Goal: Task Accomplishment & Management: Complete application form

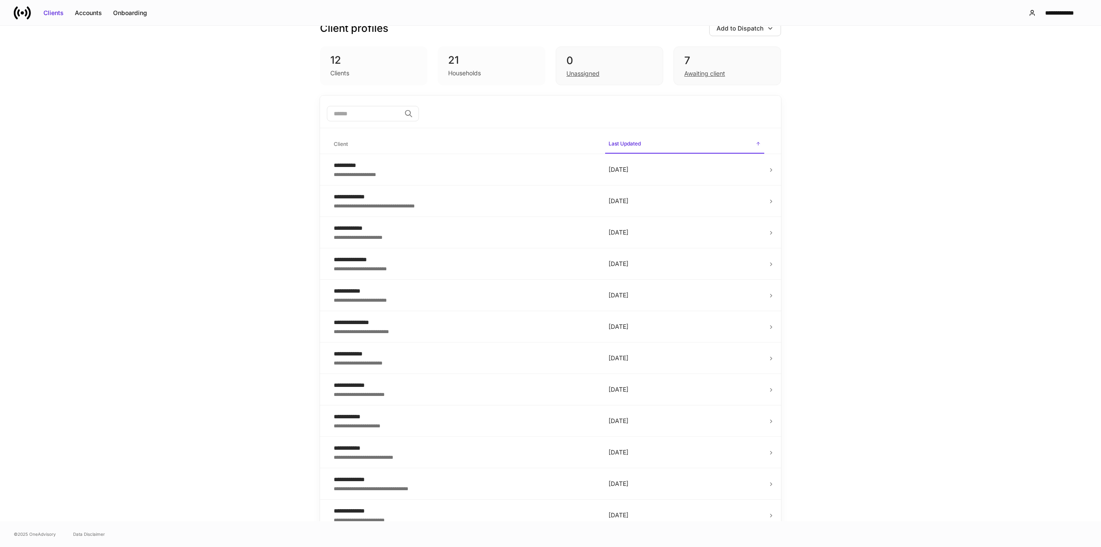
scroll to position [28, 0]
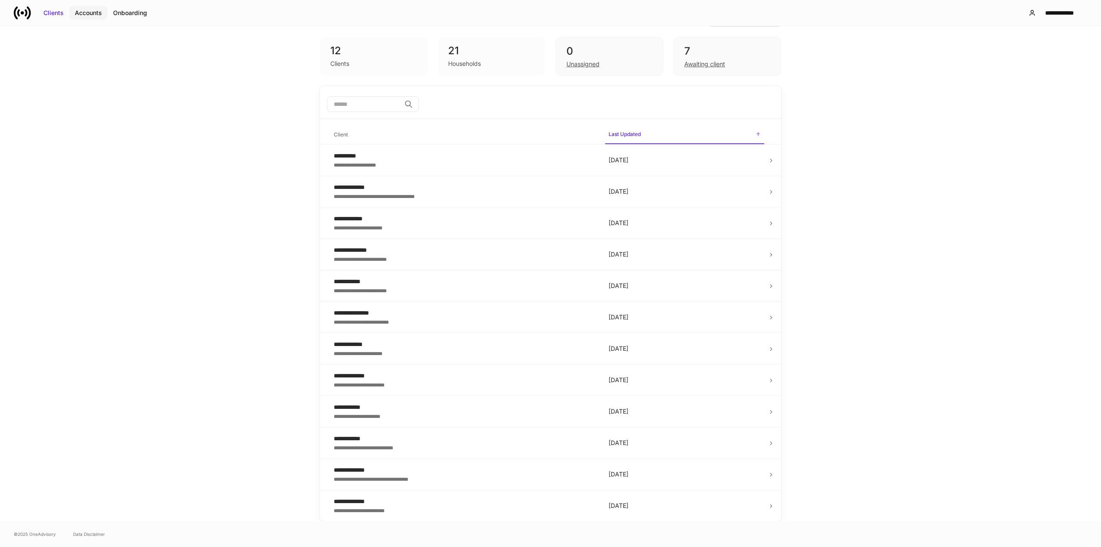
click at [87, 10] on div "Accounts" at bounding box center [88, 13] width 27 height 9
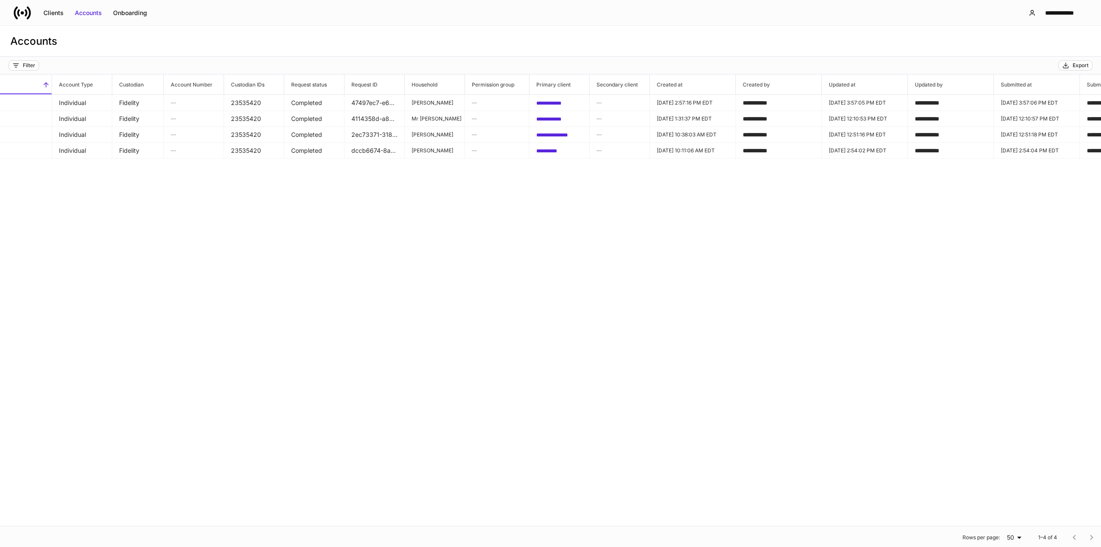
scroll to position [0, 116]
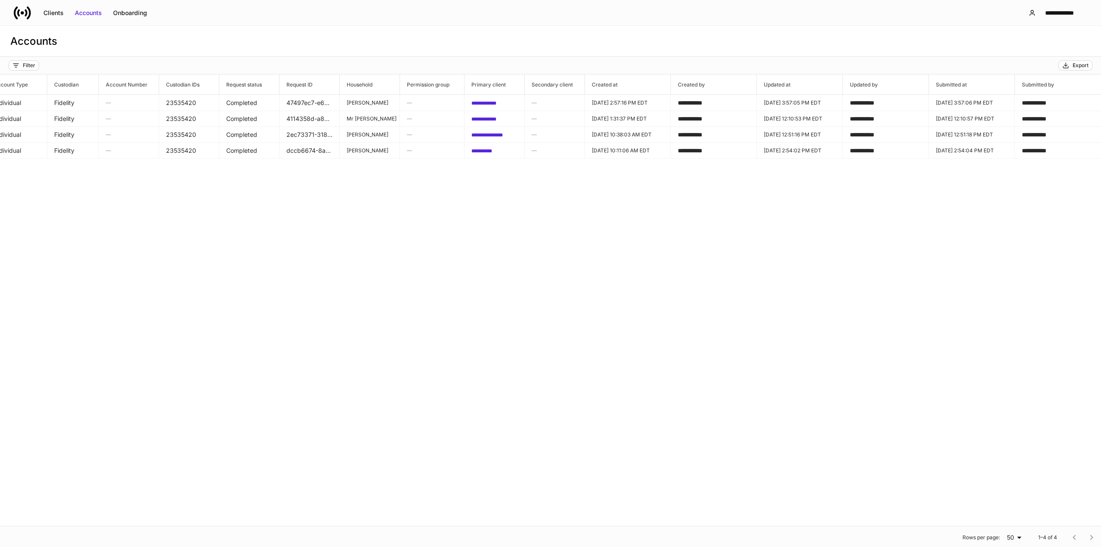
drag, startPoint x: 268, startPoint y: 170, endPoint x: 339, endPoint y: 174, distance: 71.1
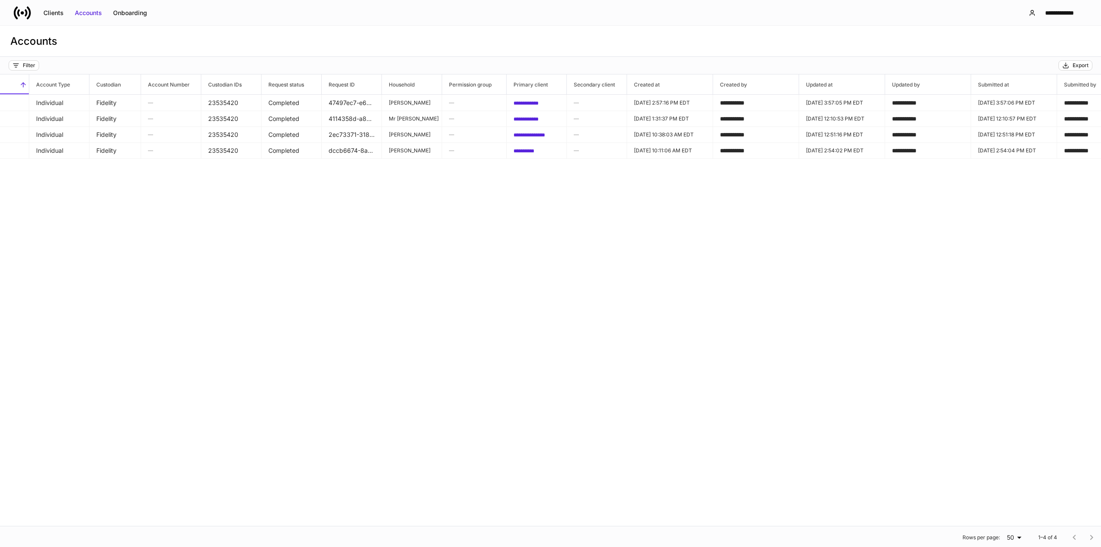
scroll to position [0, 0]
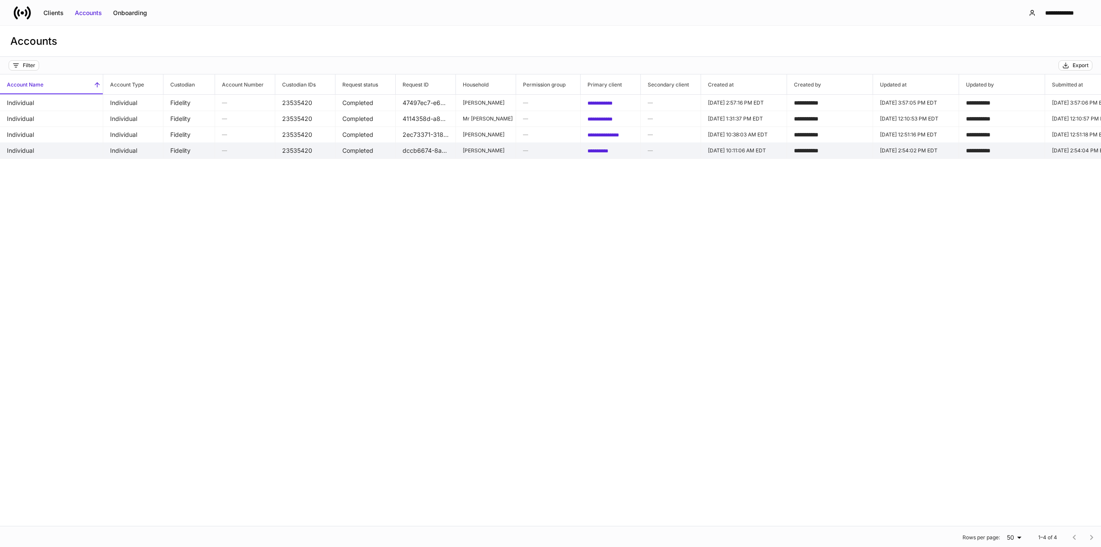
drag, startPoint x: 321, startPoint y: 167, endPoint x: 230, endPoint y: 158, distance: 92.1
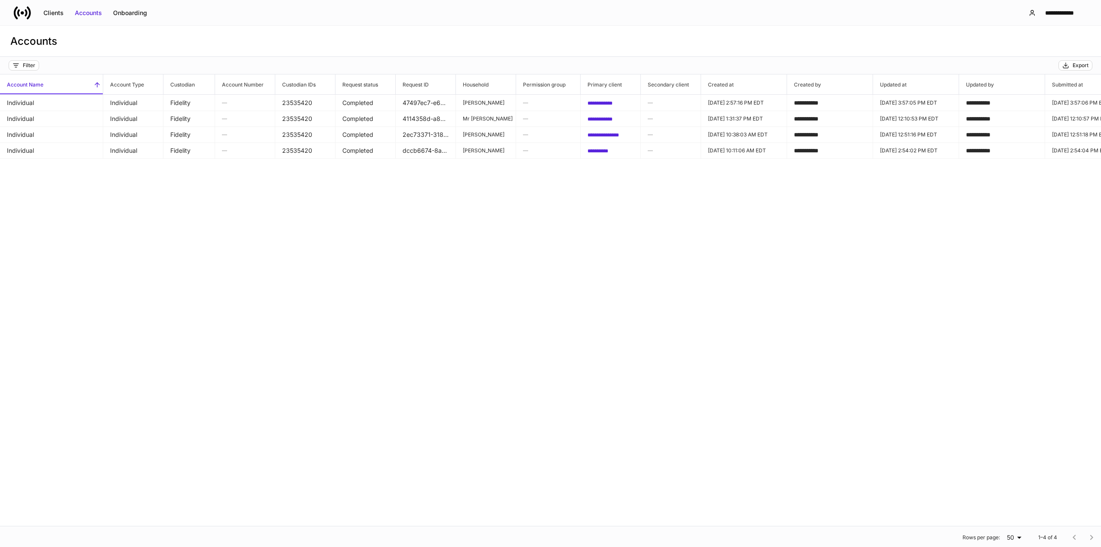
drag, startPoint x: 307, startPoint y: 184, endPoint x: 187, endPoint y: 181, distance: 120.0
click at [126, 14] on div "Onboarding" at bounding box center [130, 13] width 34 height 9
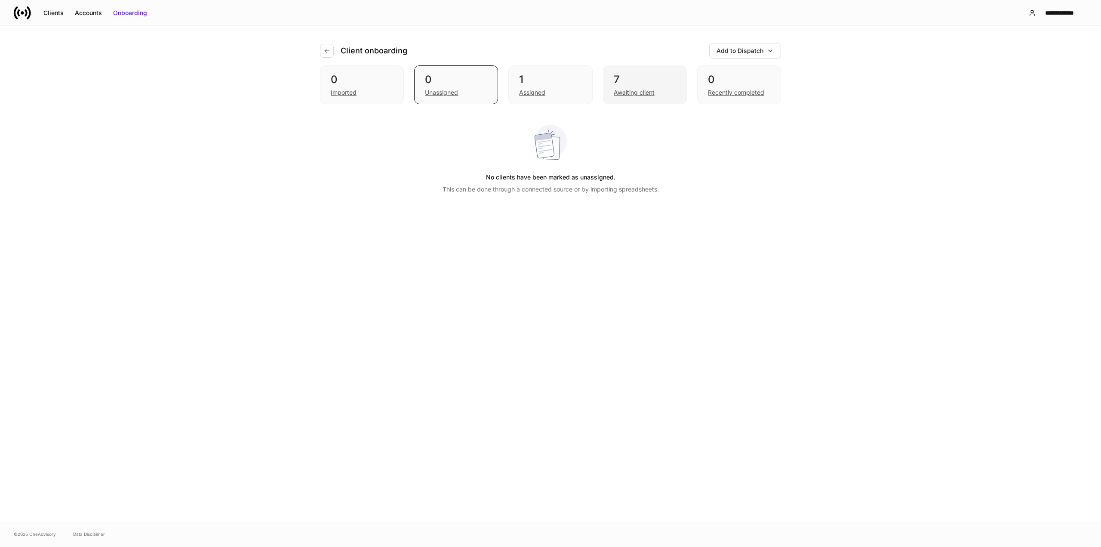
click at [632, 80] on div "7" at bounding box center [645, 80] width 62 height 14
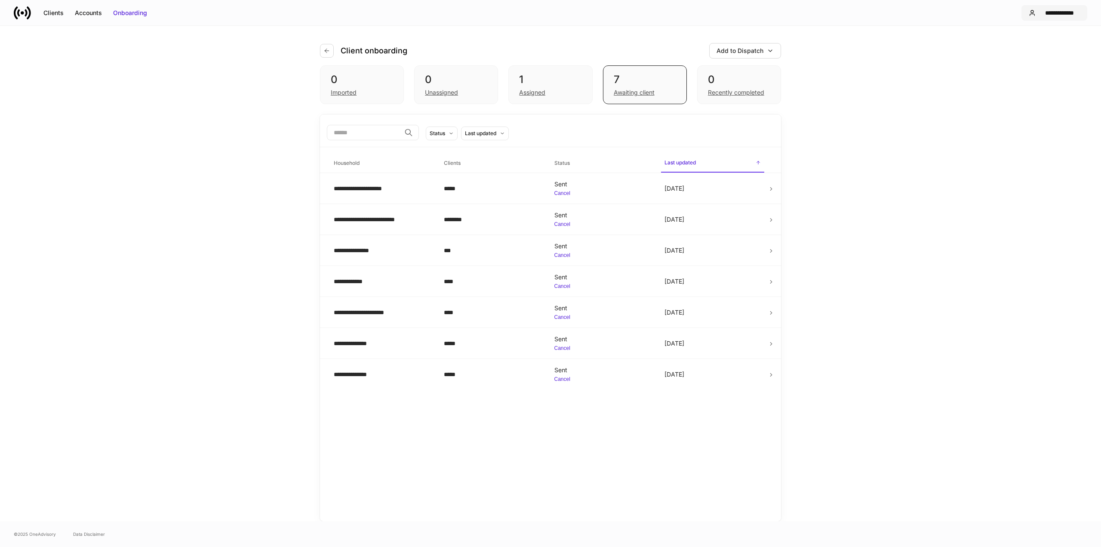
click at [1050, 6] on button "**********" at bounding box center [1054, 12] width 66 height 15
click at [1006, 49] on div "Settings" at bounding box center [1014, 53] width 23 height 9
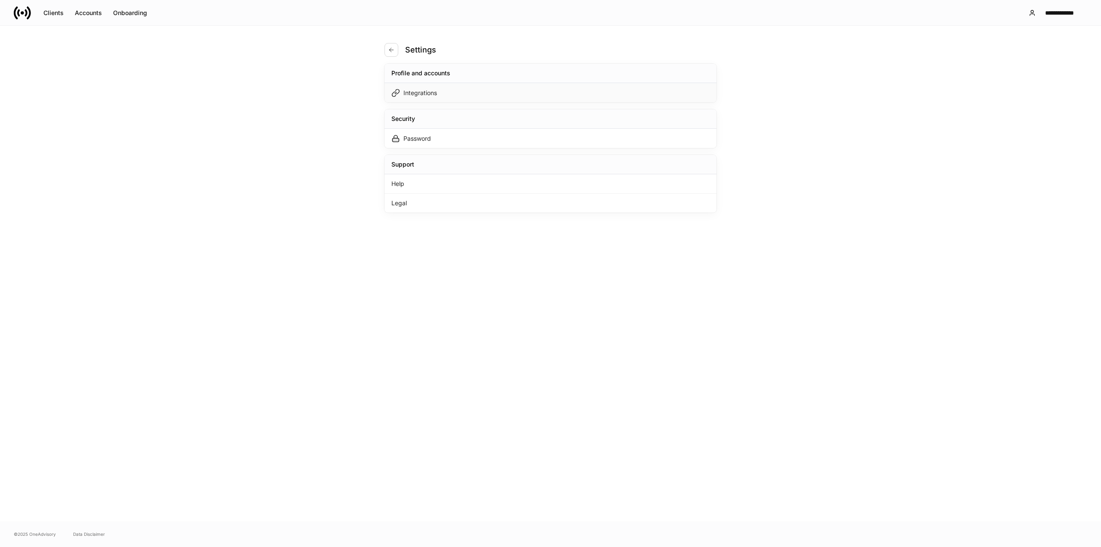
click at [411, 92] on div "Integrations" at bounding box center [420, 93] width 34 height 9
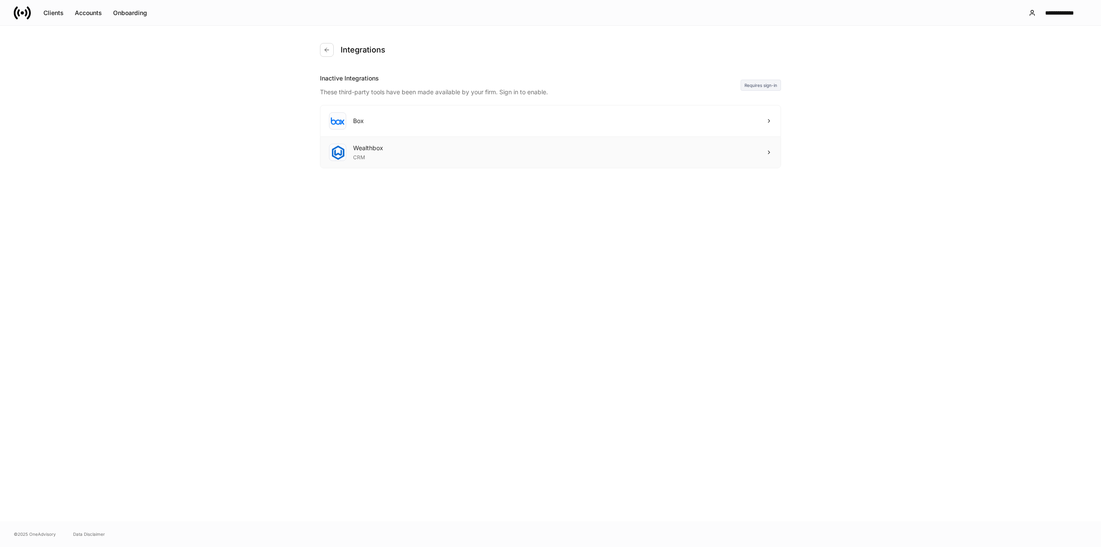
click at [410, 151] on div "Wealthbox CRM" at bounding box center [550, 152] width 460 height 31
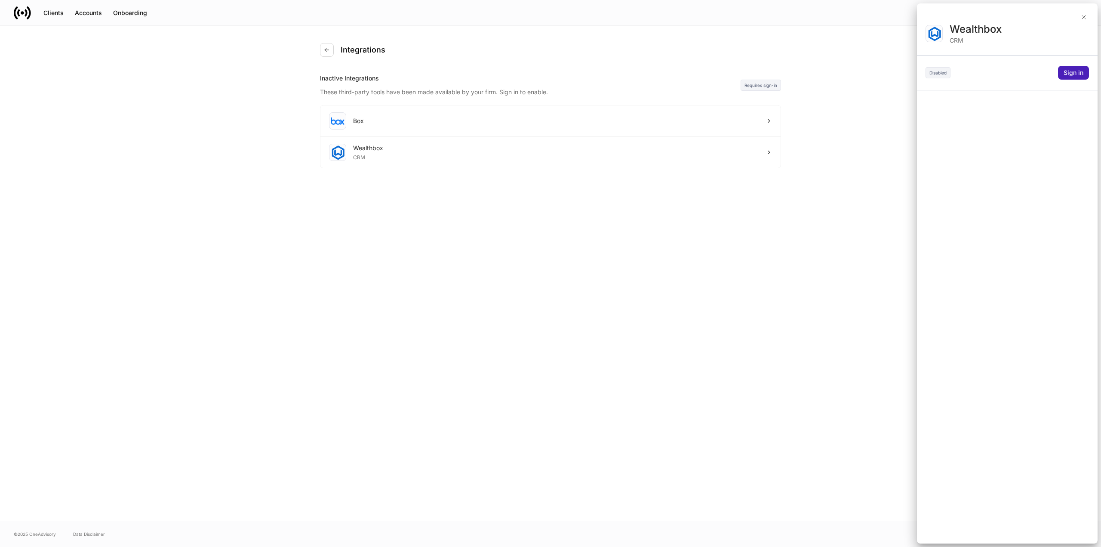
click at [1066, 73] on div "Sign in" at bounding box center [1073, 72] width 20 height 9
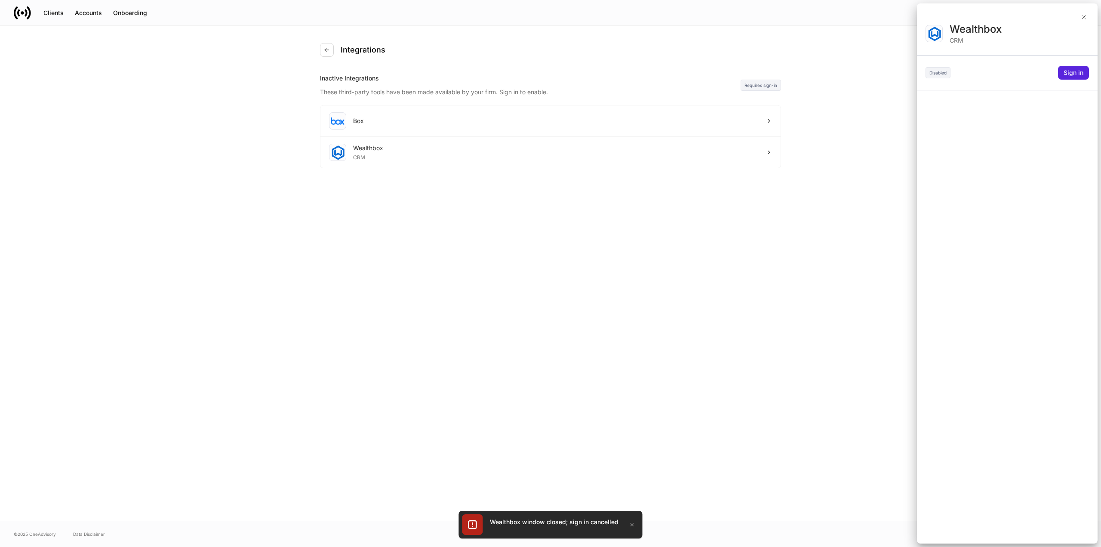
click at [48, 15] on div at bounding box center [550, 273] width 1101 height 547
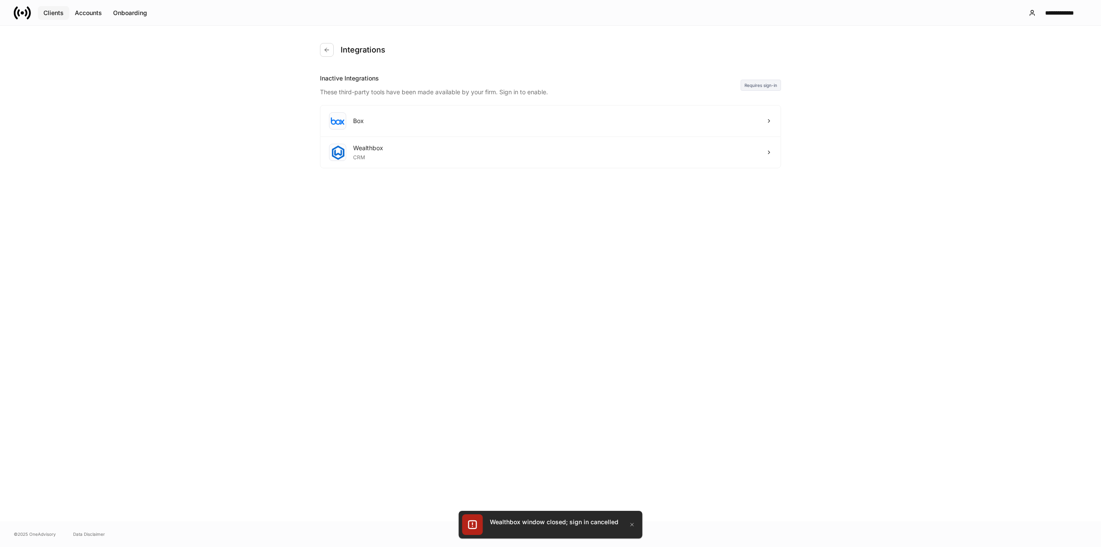
click at [50, 14] on div "Clients" at bounding box center [53, 13] width 20 height 9
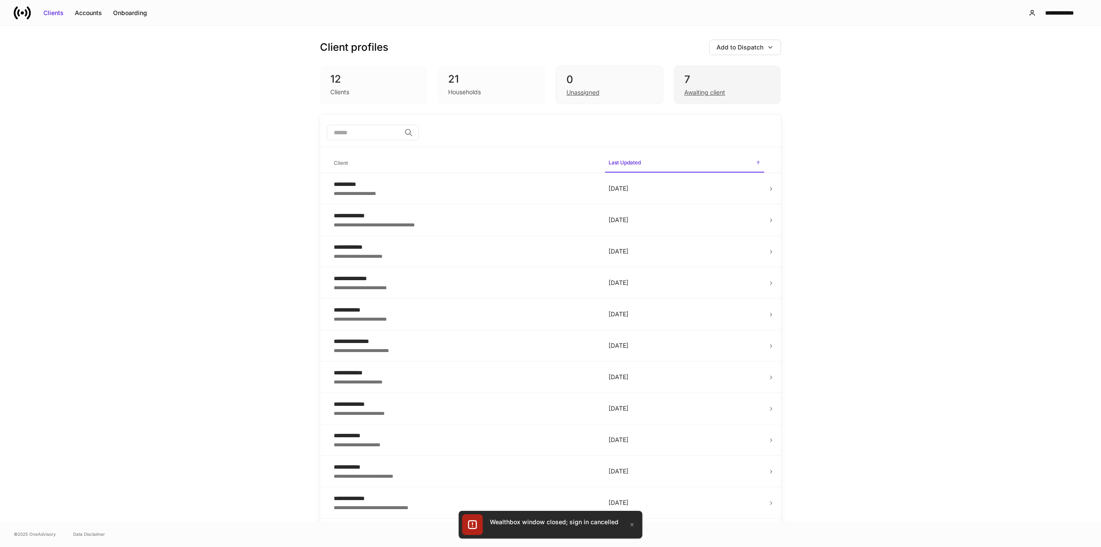
click at [685, 89] on div "Awaiting client" at bounding box center [704, 92] width 41 height 9
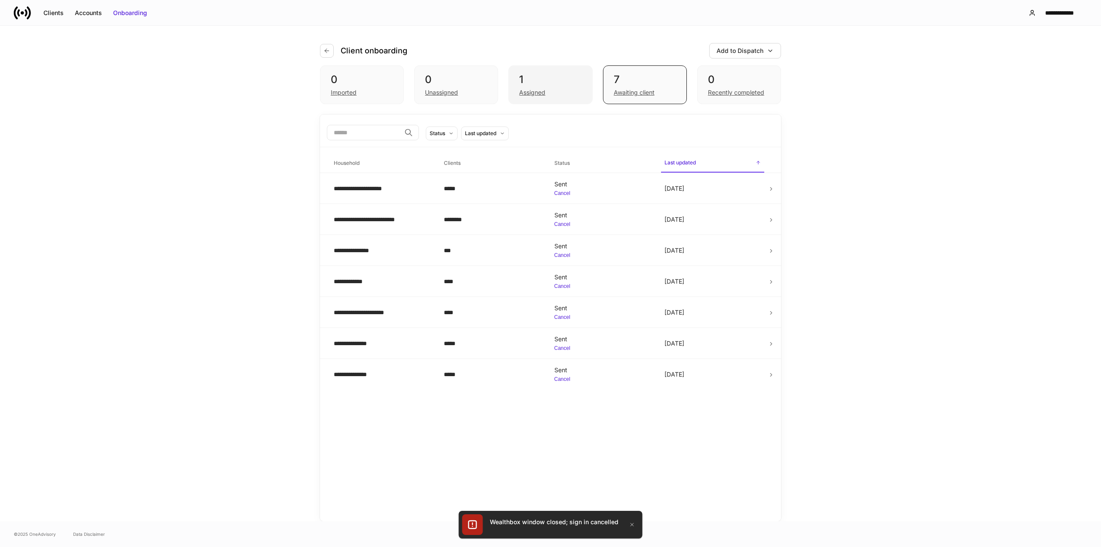
click at [535, 96] on div "Assigned" at bounding box center [532, 92] width 26 height 9
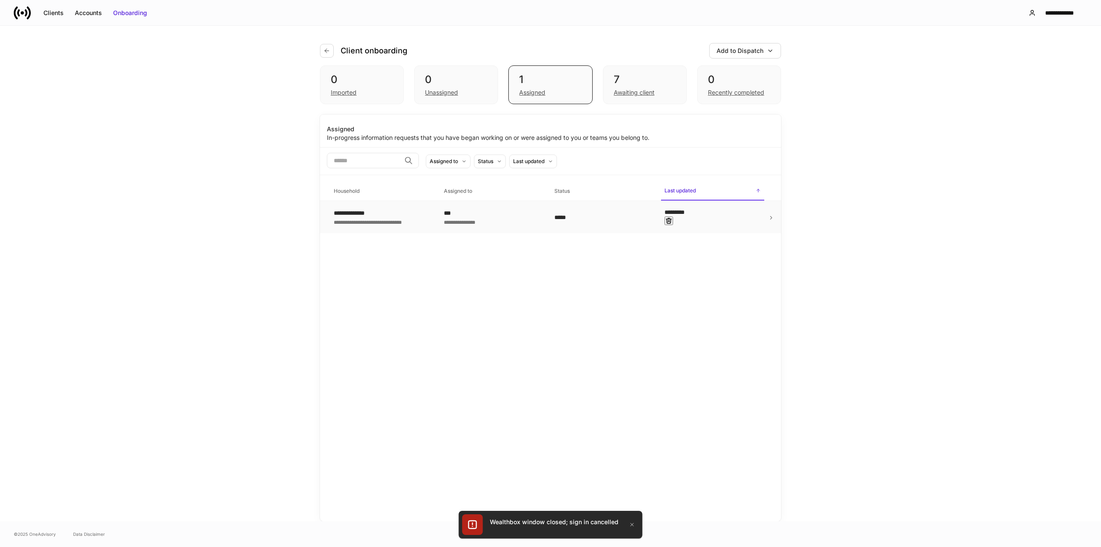
click at [771, 215] on icon at bounding box center [771, 218] width 6 height 6
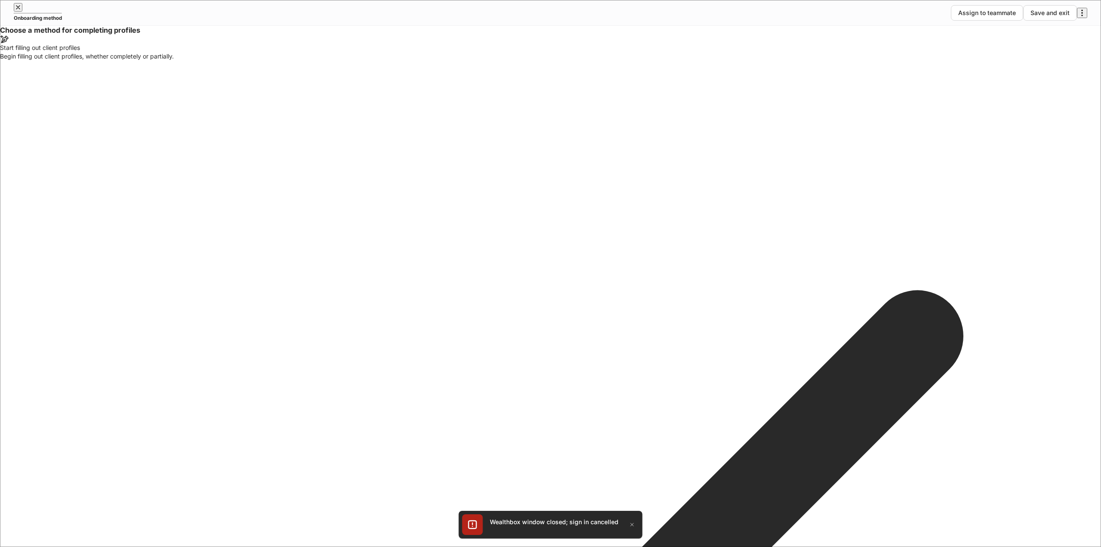
click at [21, 11] on icon "button" at bounding box center [18, 7] width 7 height 7
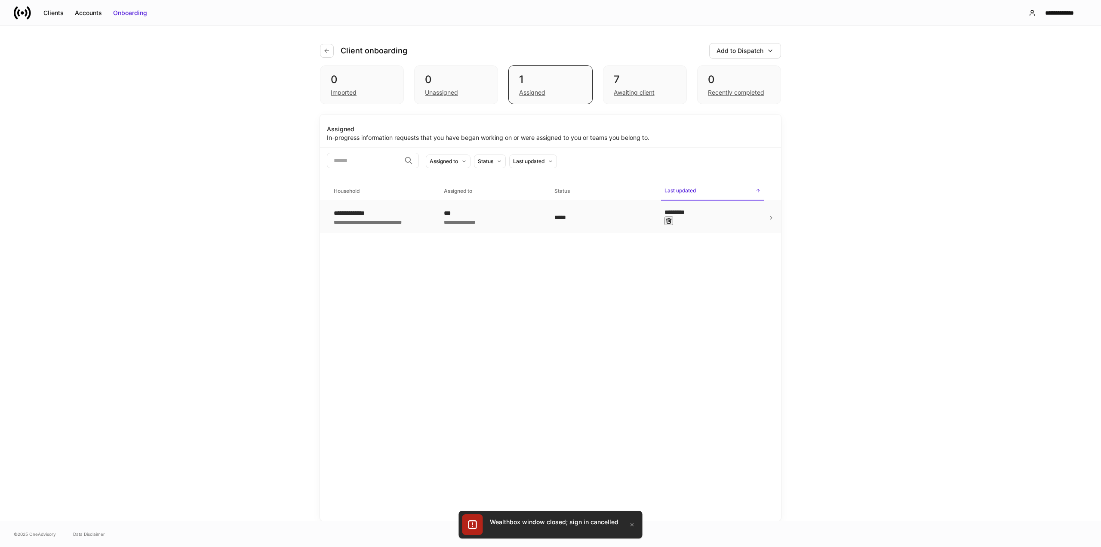
click at [709, 218] on div "*********" at bounding box center [712, 217] width 96 height 18
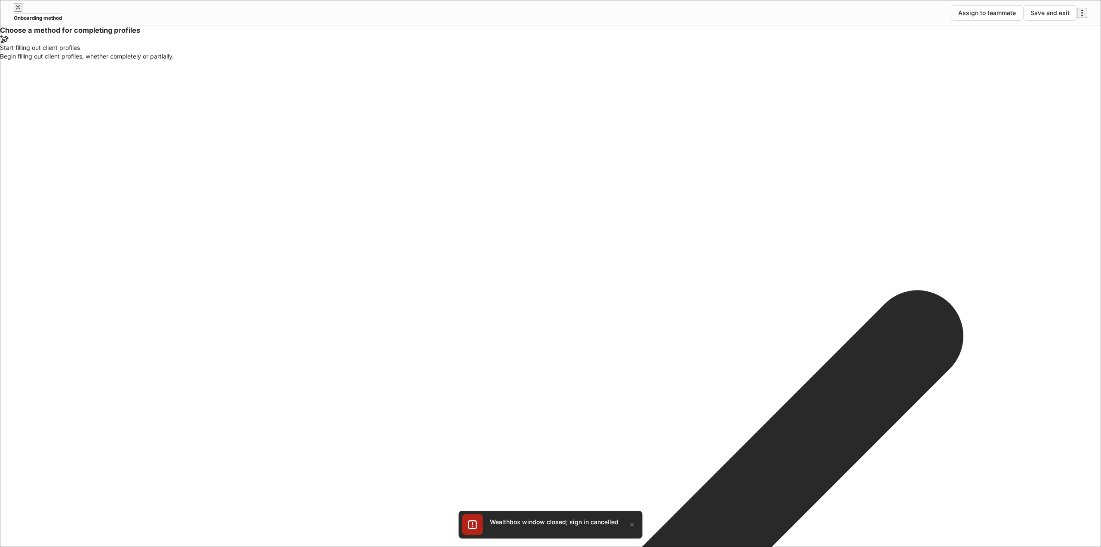
click at [21, 11] on icon "button" at bounding box center [18, 7] width 7 height 7
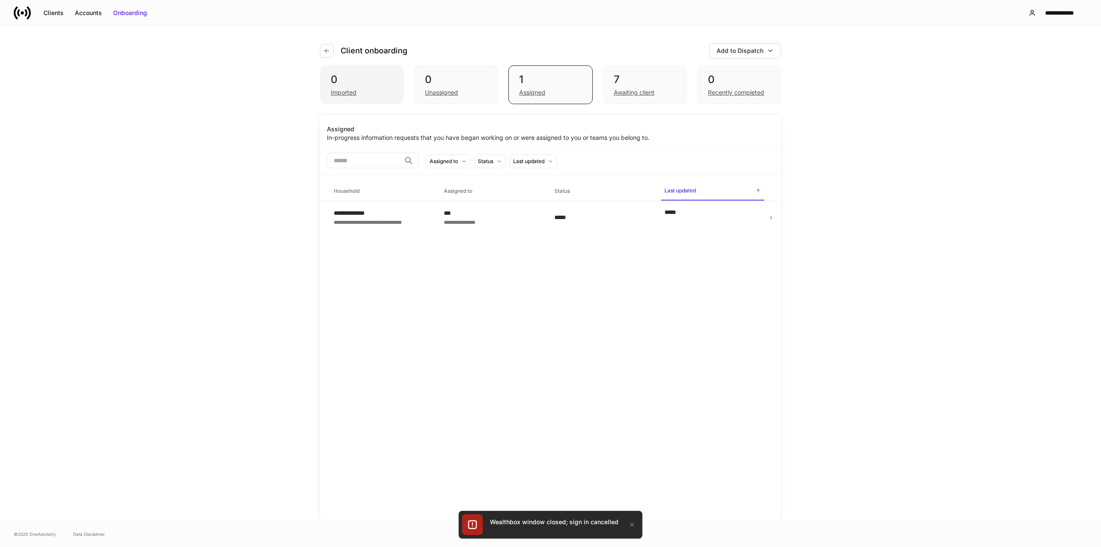
click at [352, 87] on div "Imported" at bounding box center [362, 91] width 62 height 10
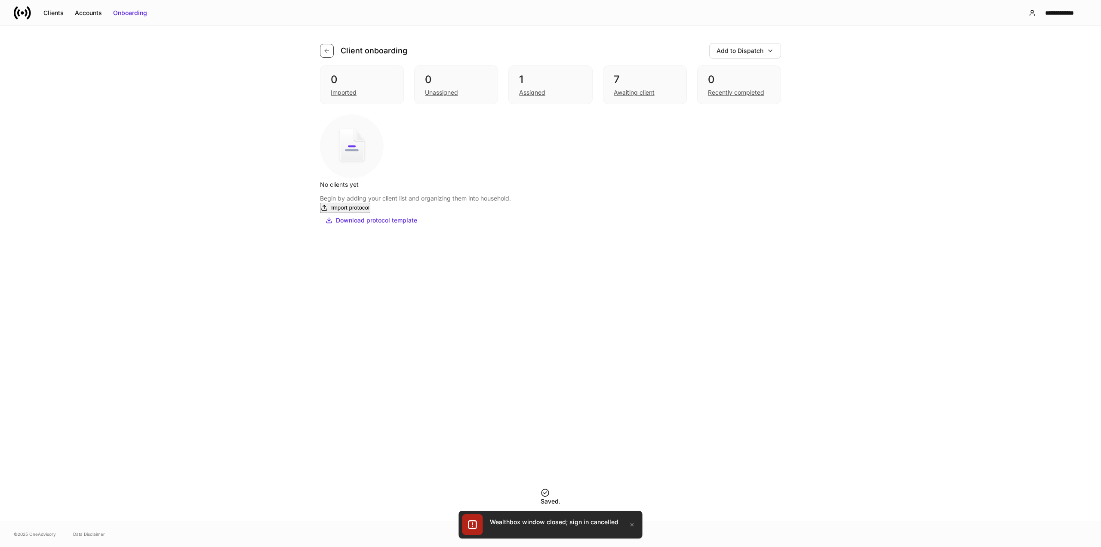
click at [323, 50] on icon "button" at bounding box center [326, 50] width 7 height 7
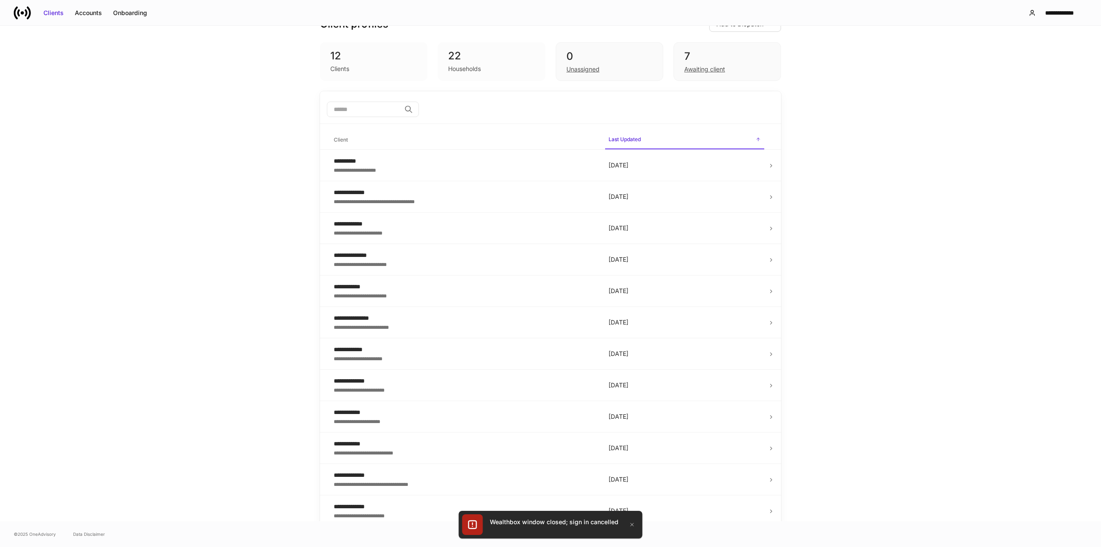
scroll to position [28, 0]
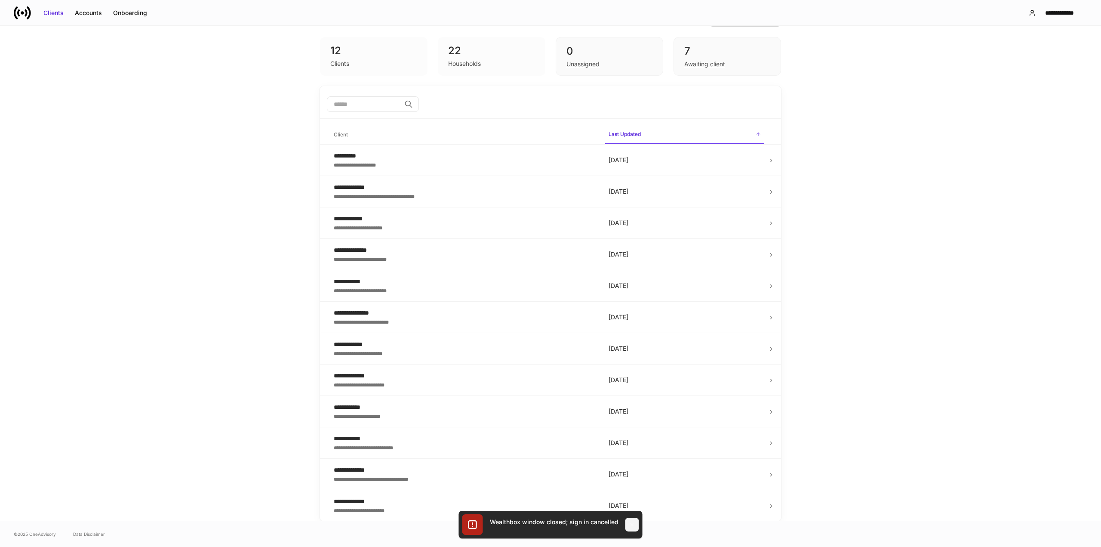
click at [633, 522] on icon "button" at bounding box center [632, 524] width 7 height 7
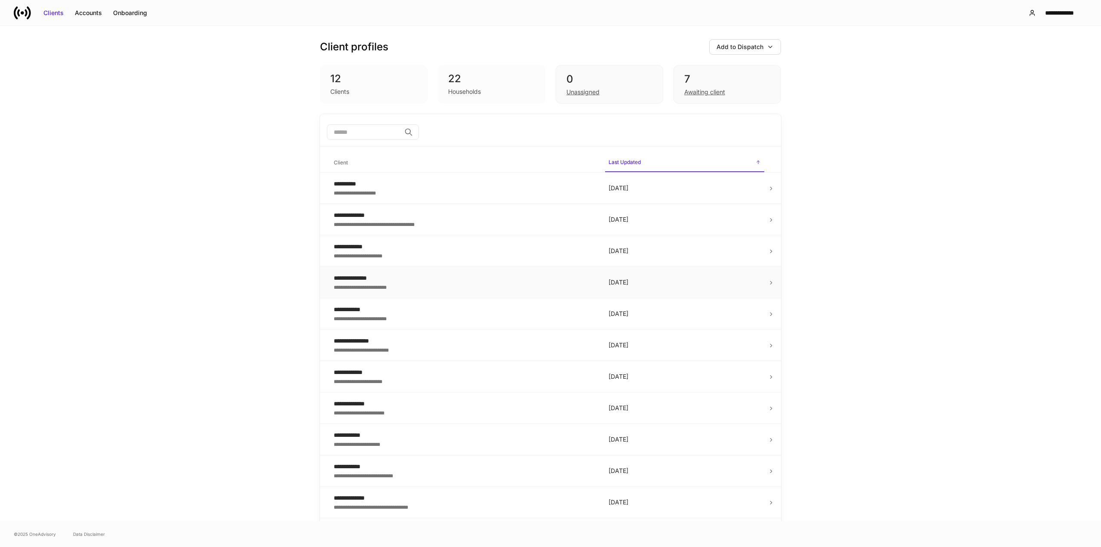
scroll to position [0, 0]
click at [596, 80] on div "0" at bounding box center [609, 80] width 86 height 14
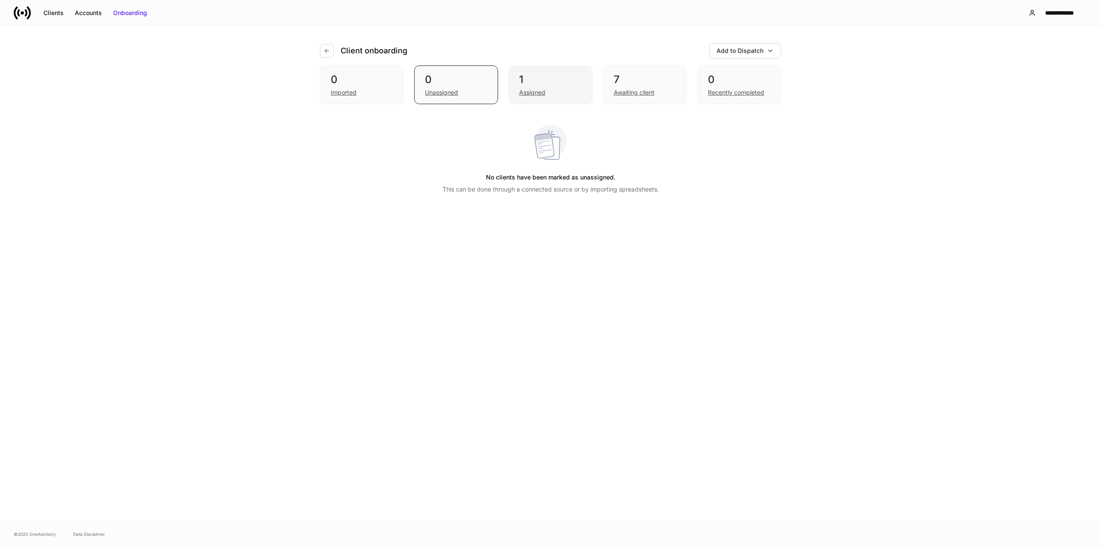
click at [530, 92] on div "Assigned" at bounding box center [532, 92] width 26 height 9
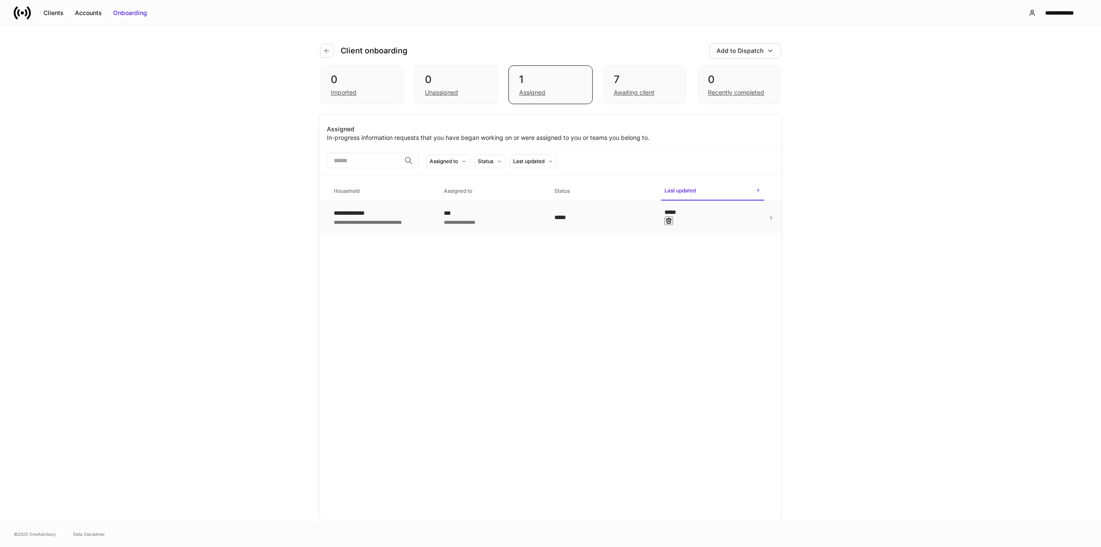
click at [771, 218] on icon at bounding box center [771, 217] width 2 height 3
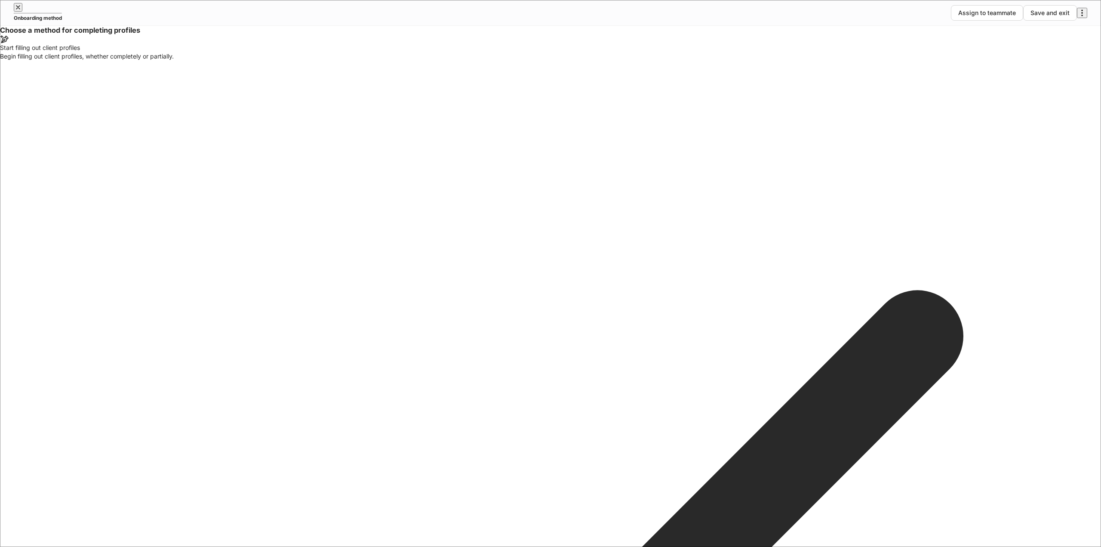
click at [20, 11] on icon "button" at bounding box center [18, 7] width 7 height 7
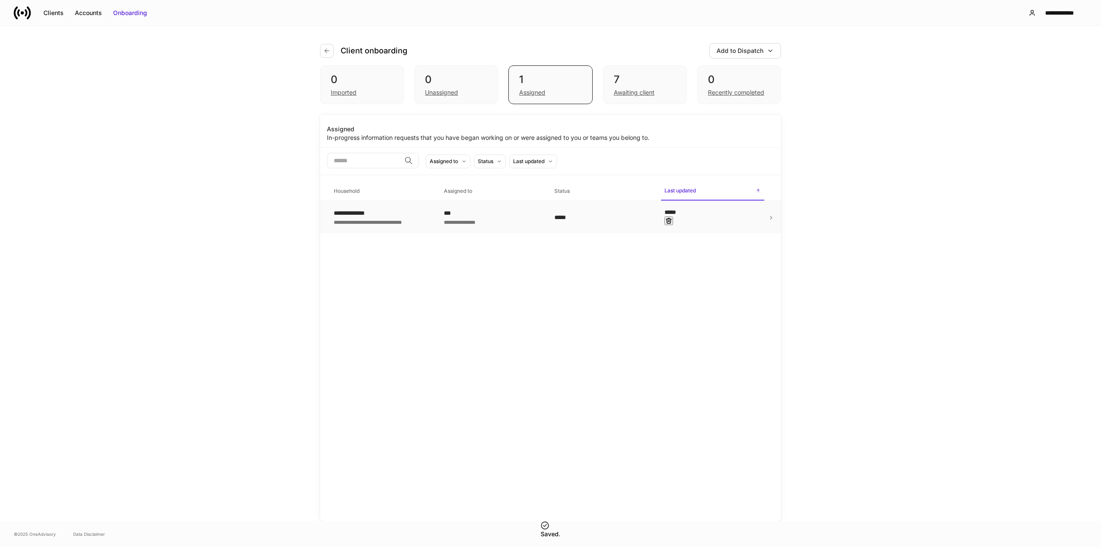
click at [369, 212] on div "**********" at bounding box center [376, 213] width 85 height 9
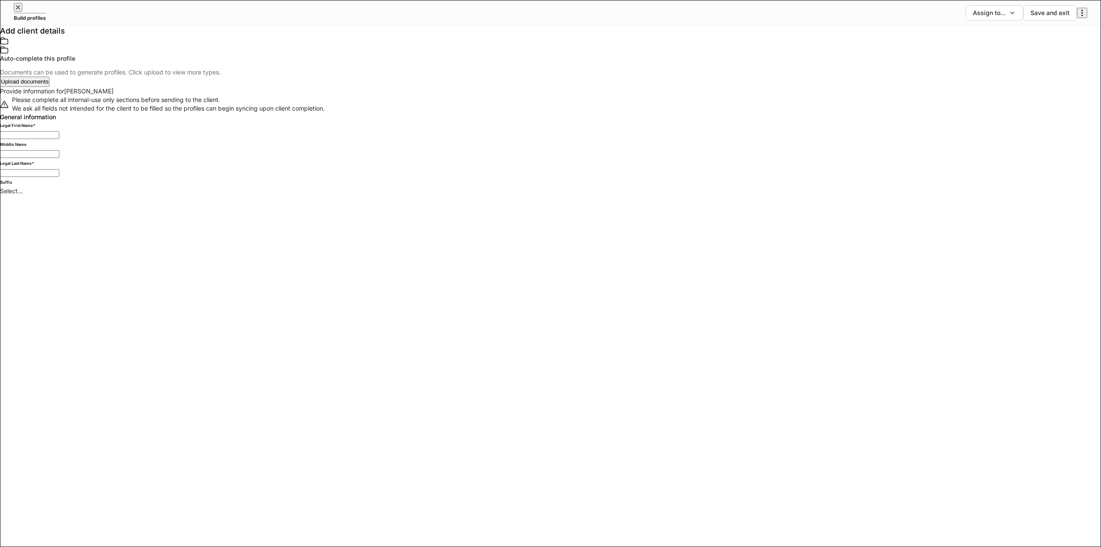
type input "*******"
type input "********"
type input "**********"
type input "*****"
click at [19, 11] on icon "button" at bounding box center [18, 7] width 7 height 7
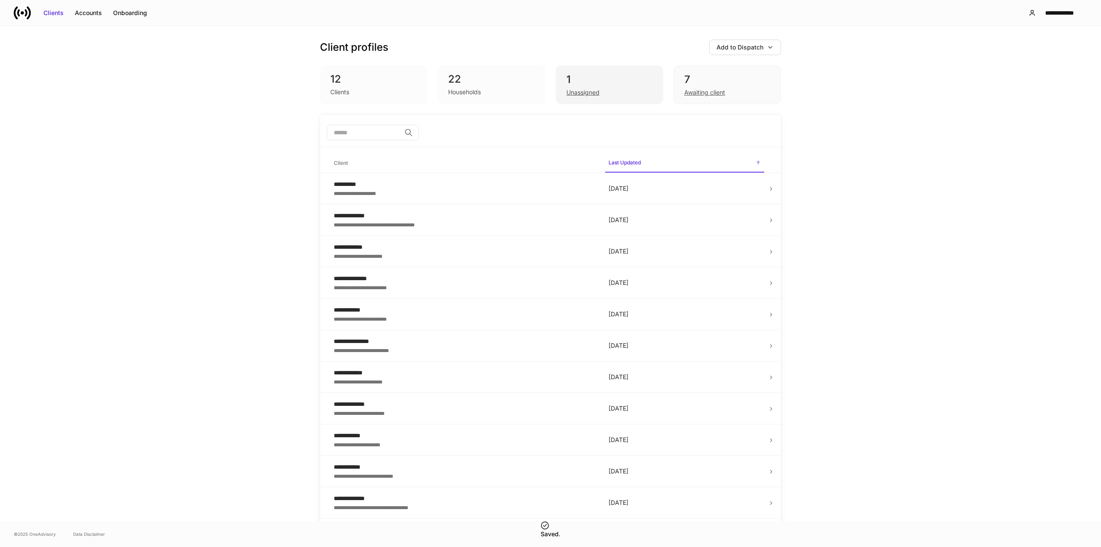
click at [566, 90] on div "Unassigned" at bounding box center [582, 92] width 33 height 9
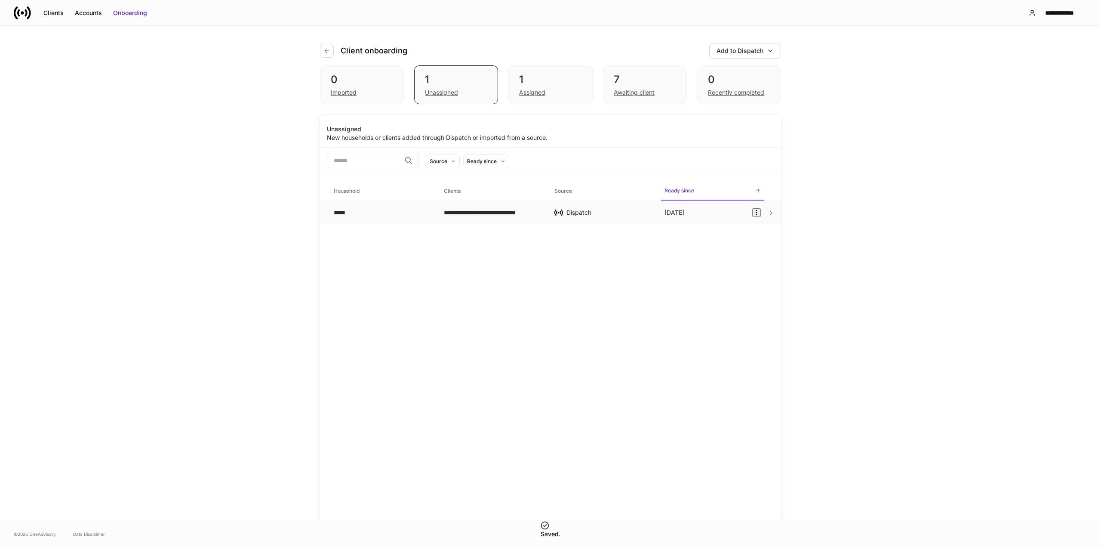
click at [772, 216] on icon at bounding box center [771, 213] width 6 height 6
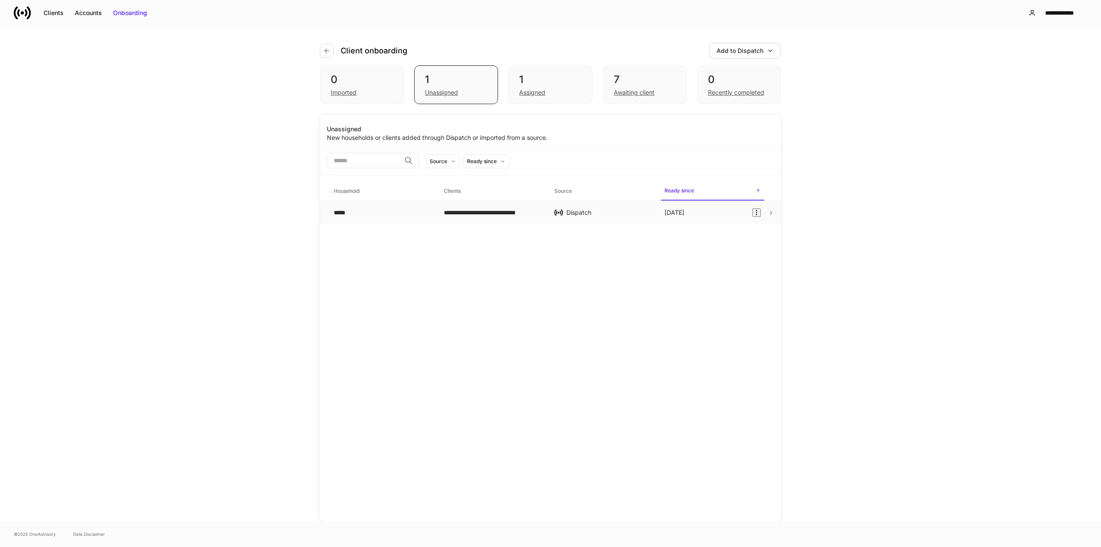
click at [590, 217] on div "Dispatch" at bounding box center [608, 212] width 84 height 9
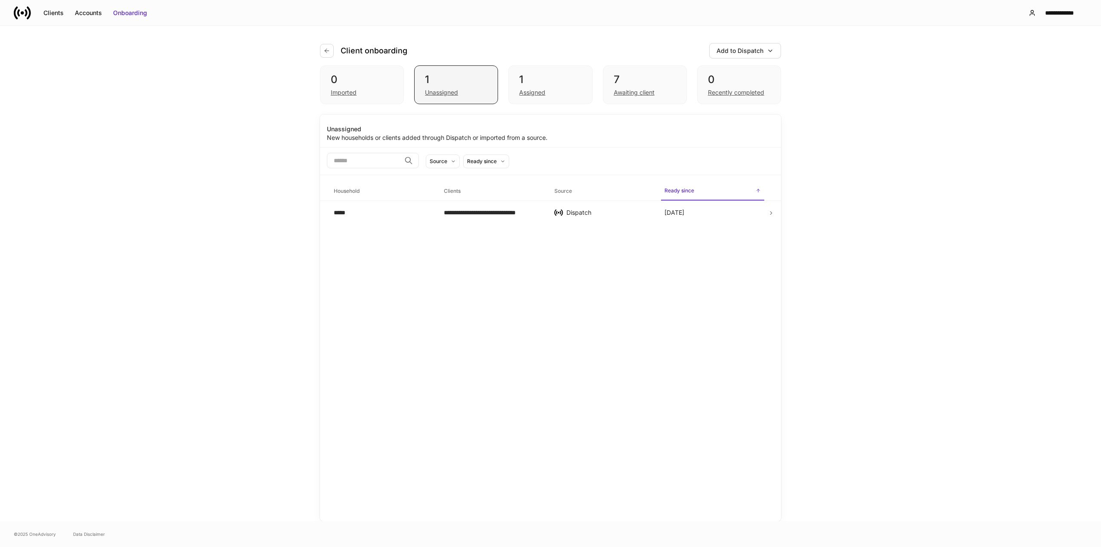
click at [445, 94] on div "Unassigned" at bounding box center [441, 92] width 33 height 9
click at [771, 215] on icon at bounding box center [771, 213] width 6 height 6
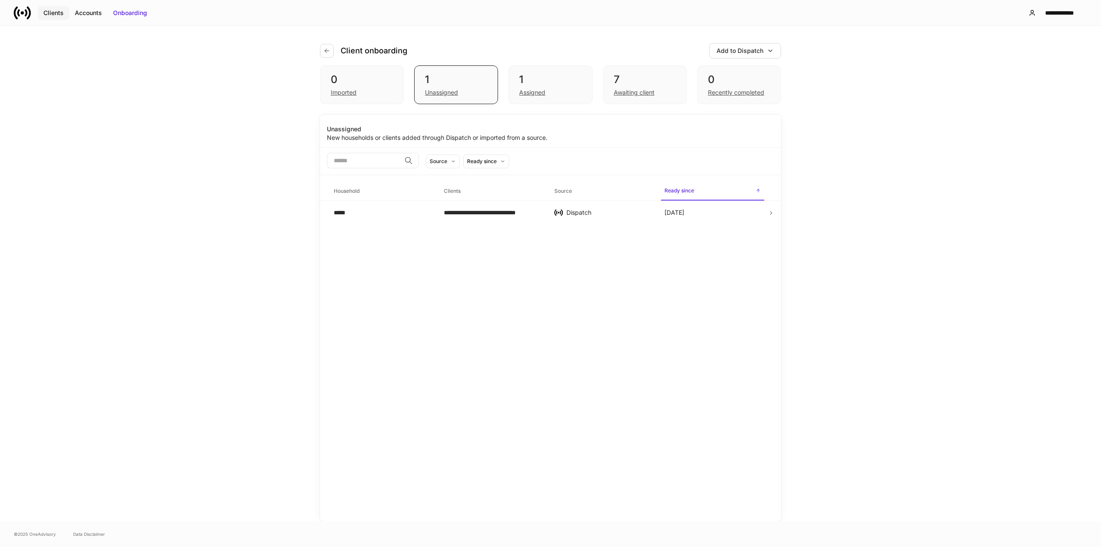
click at [61, 14] on div "Clients" at bounding box center [53, 13] width 20 height 9
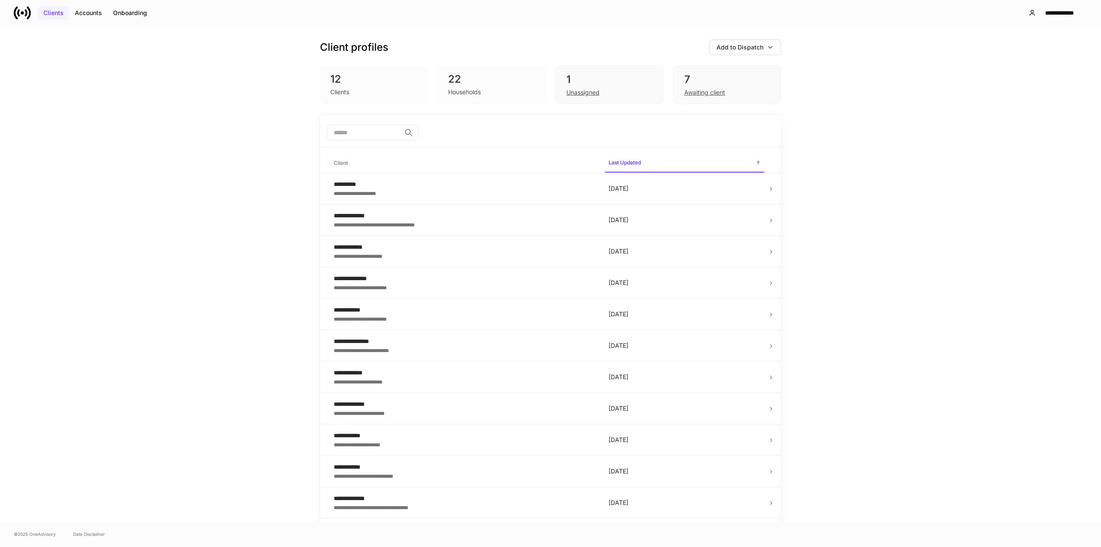
click at [61, 13] on div "Clients" at bounding box center [53, 13] width 20 height 9
click at [583, 93] on div "Unassigned" at bounding box center [582, 92] width 33 height 9
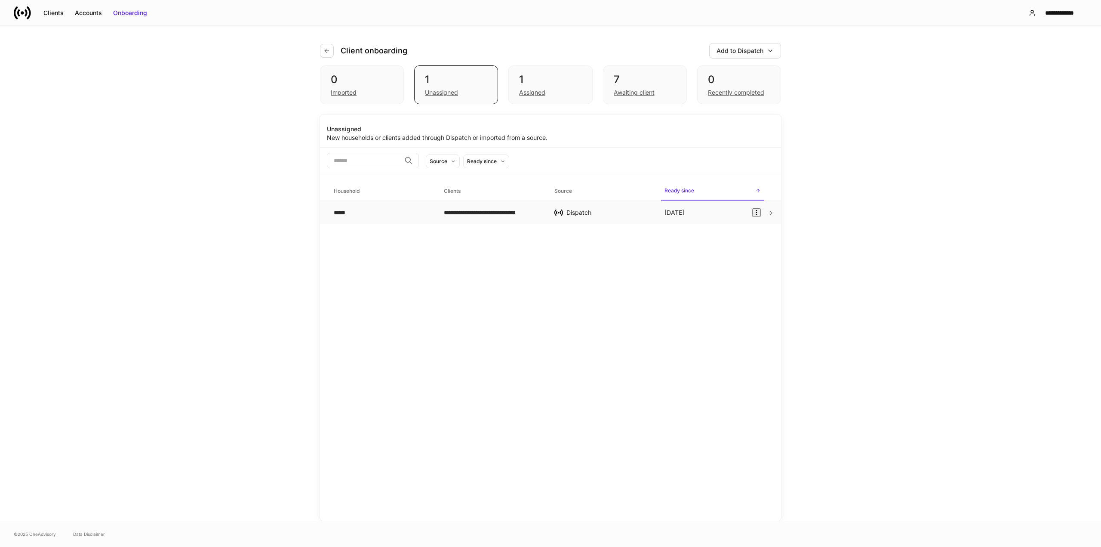
click at [462, 221] on td "**********" at bounding box center [492, 212] width 110 height 23
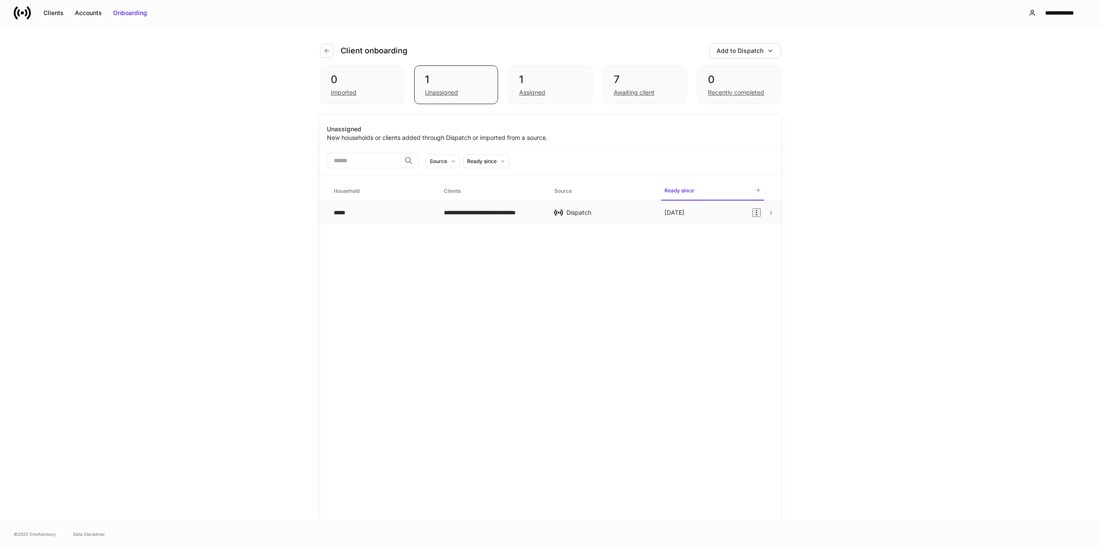
click at [460, 215] on div "**********" at bounding box center [492, 212] width 96 height 9
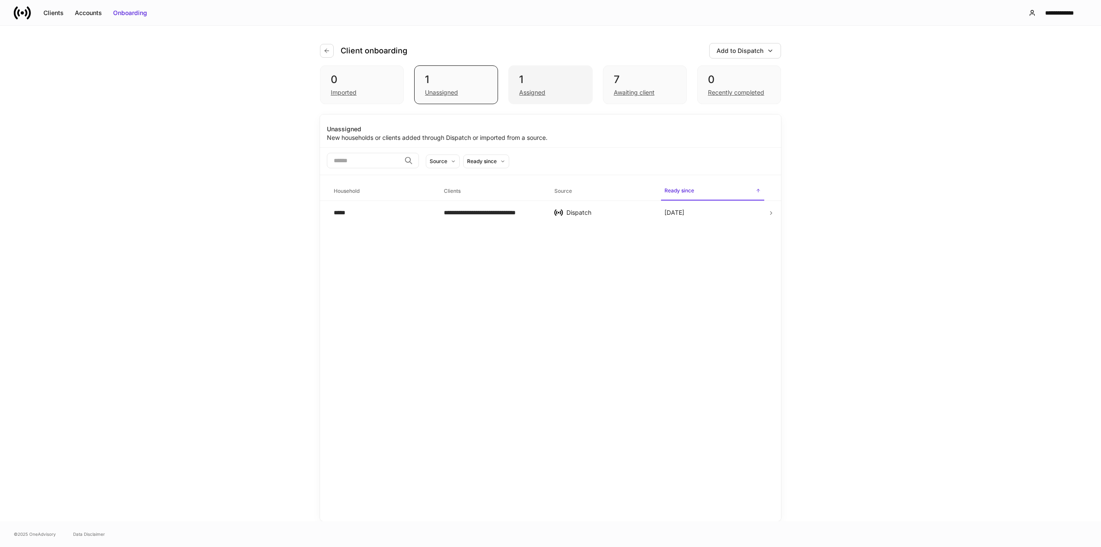
click at [556, 91] on div "Assigned" at bounding box center [550, 91] width 62 height 10
click at [409, 218] on div "**********" at bounding box center [376, 221] width 85 height 9
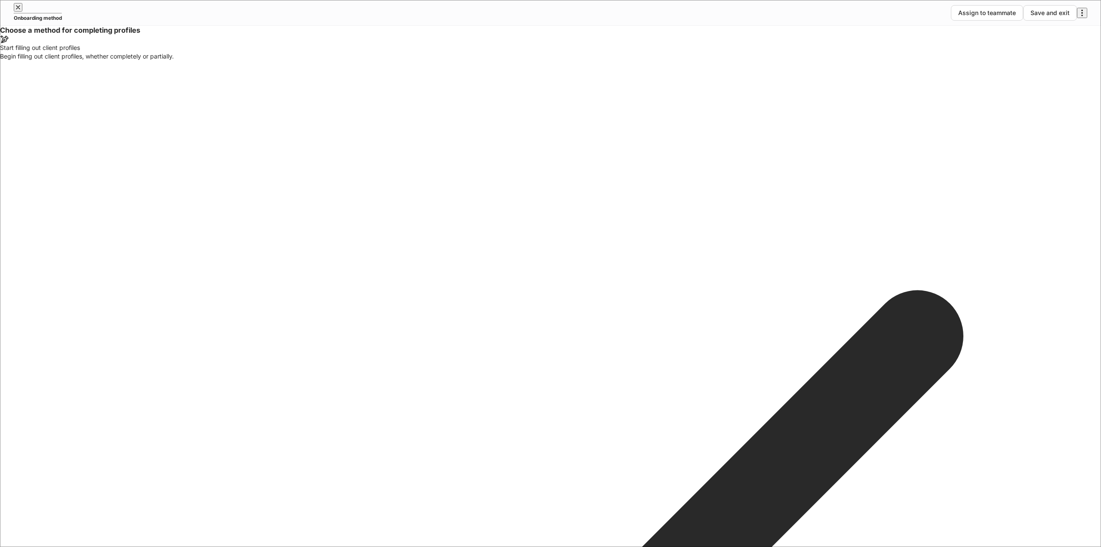
click at [20, 9] on icon "button" at bounding box center [17, 7] width 3 height 3
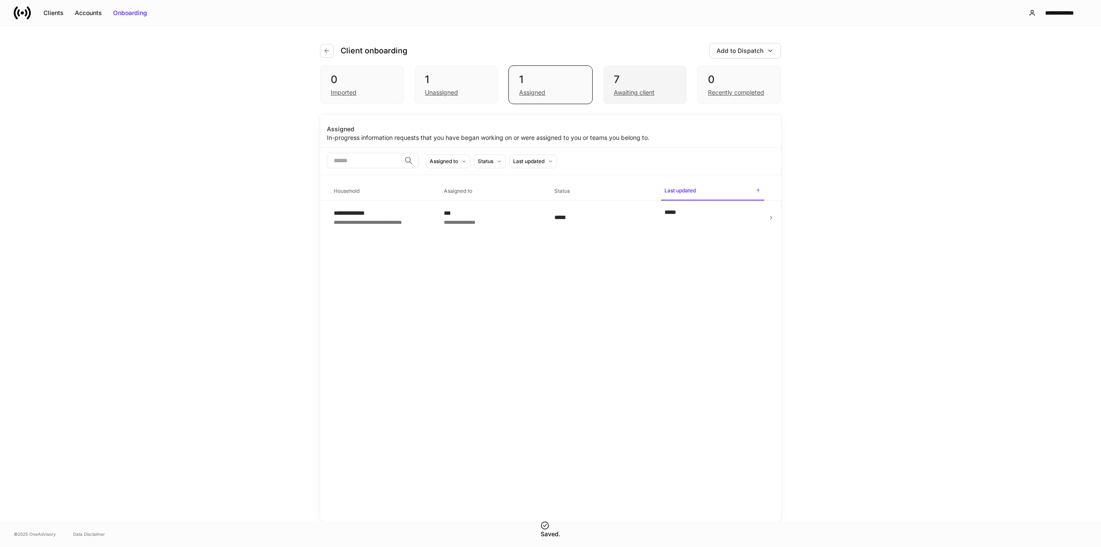
click at [620, 86] on div "Awaiting client" at bounding box center [645, 91] width 62 height 10
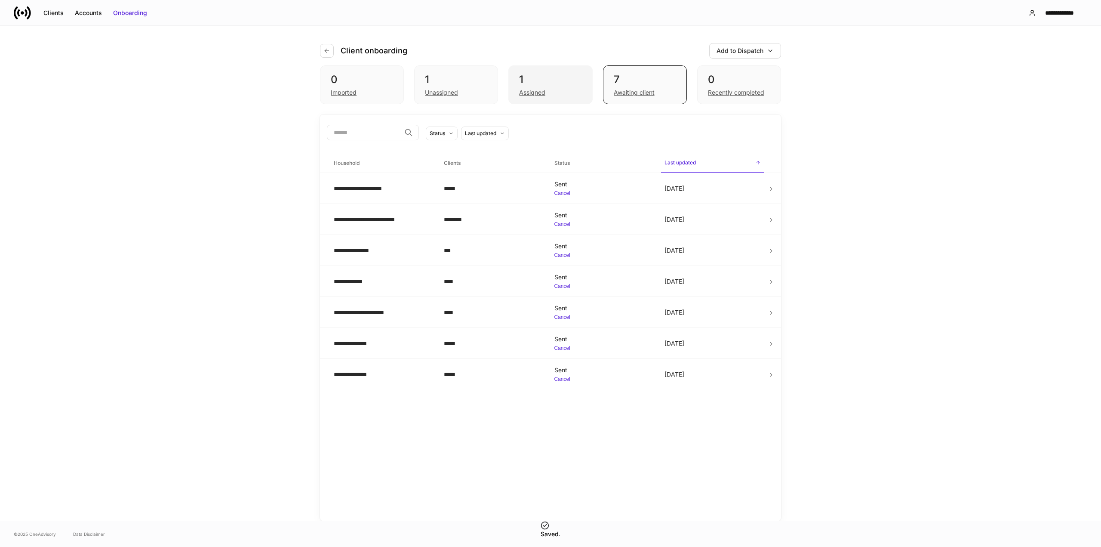
click at [533, 94] on div "Assigned" at bounding box center [532, 92] width 26 height 9
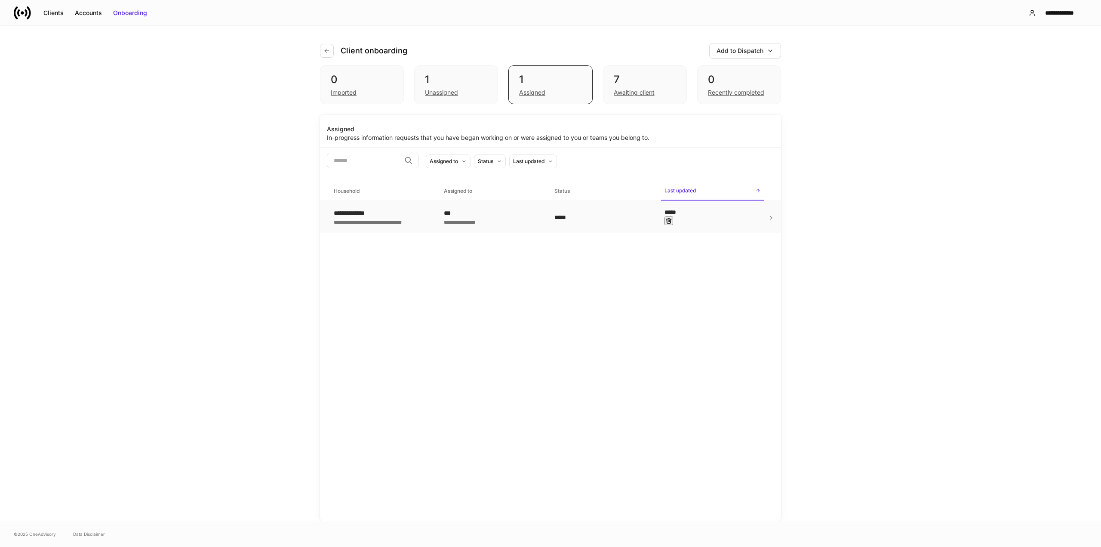
click at [367, 211] on div "**********" at bounding box center [376, 213] width 85 height 9
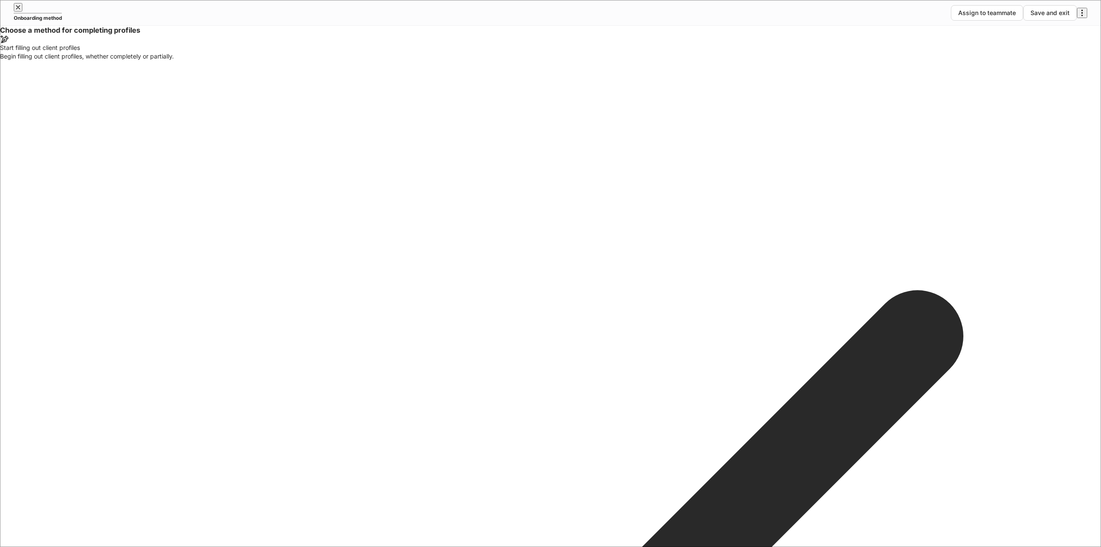
click at [21, 11] on icon "button" at bounding box center [18, 7] width 7 height 7
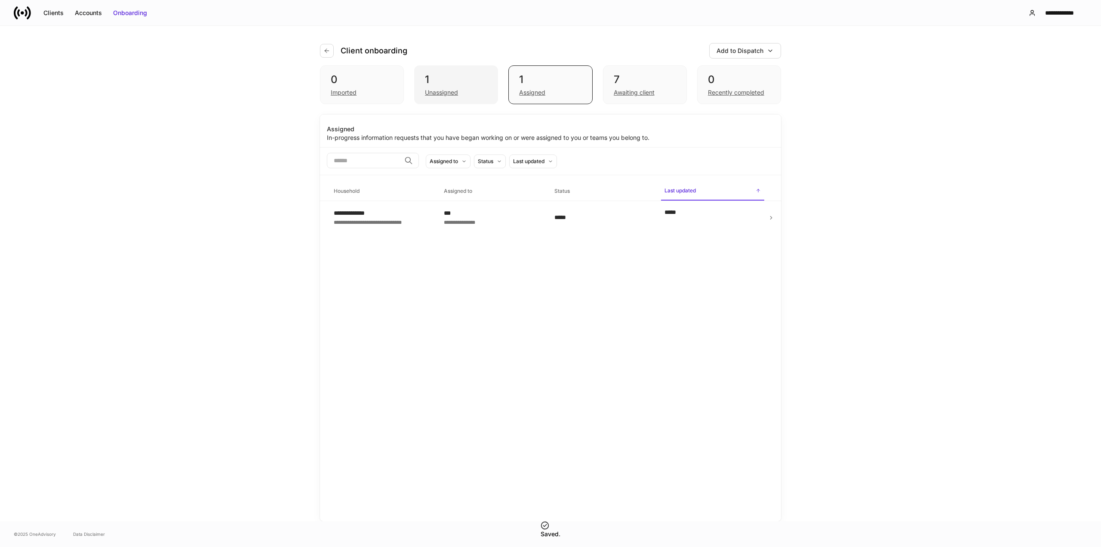
click at [442, 91] on div "Unassigned" at bounding box center [441, 92] width 33 height 9
click at [626, 92] on div "Awaiting client" at bounding box center [634, 92] width 41 height 9
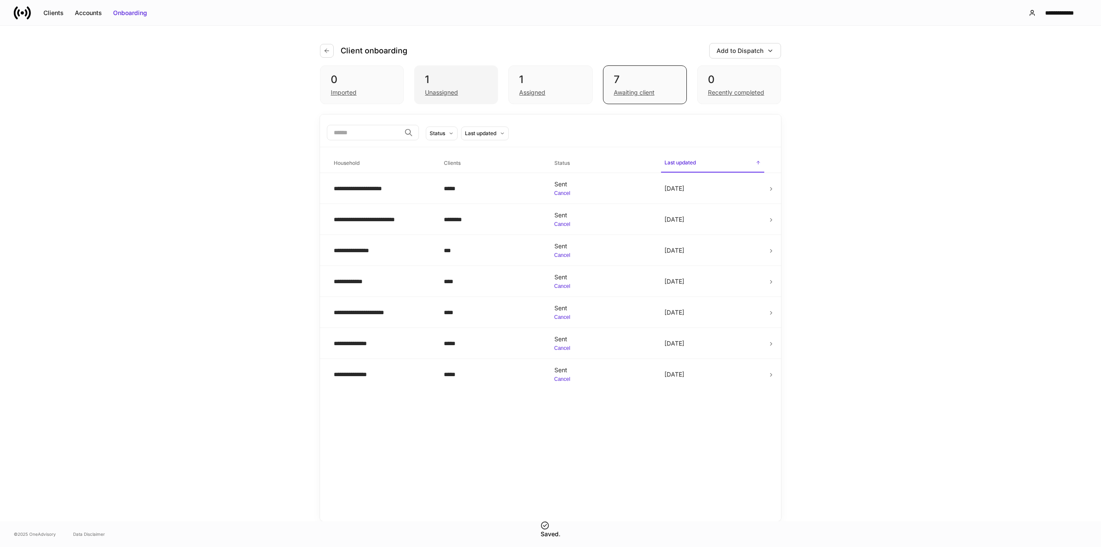
click at [444, 97] on div "1 Unassigned" at bounding box center [456, 84] width 84 height 39
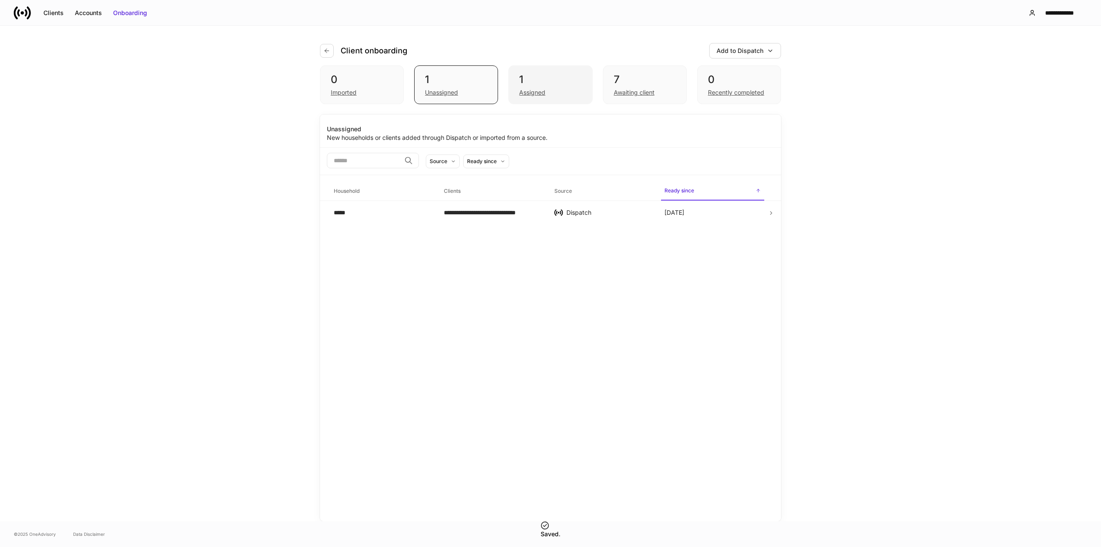
click at [534, 93] on div "Assigned" at bounding box center [532, 92] width 26 height 9
click at [453, 95] on div "Unassigned" at bounding box center [441, 92] width 33 height 9
click at [533, 92] on div "Assigned" at bounding box center [532, 92] width 26 height 9
click at [628, 92] on div "Awaiting client" at bounding box center [634, 92] width 41 height 9
